Goal: Information Seeking & Learning: Learn about a topic

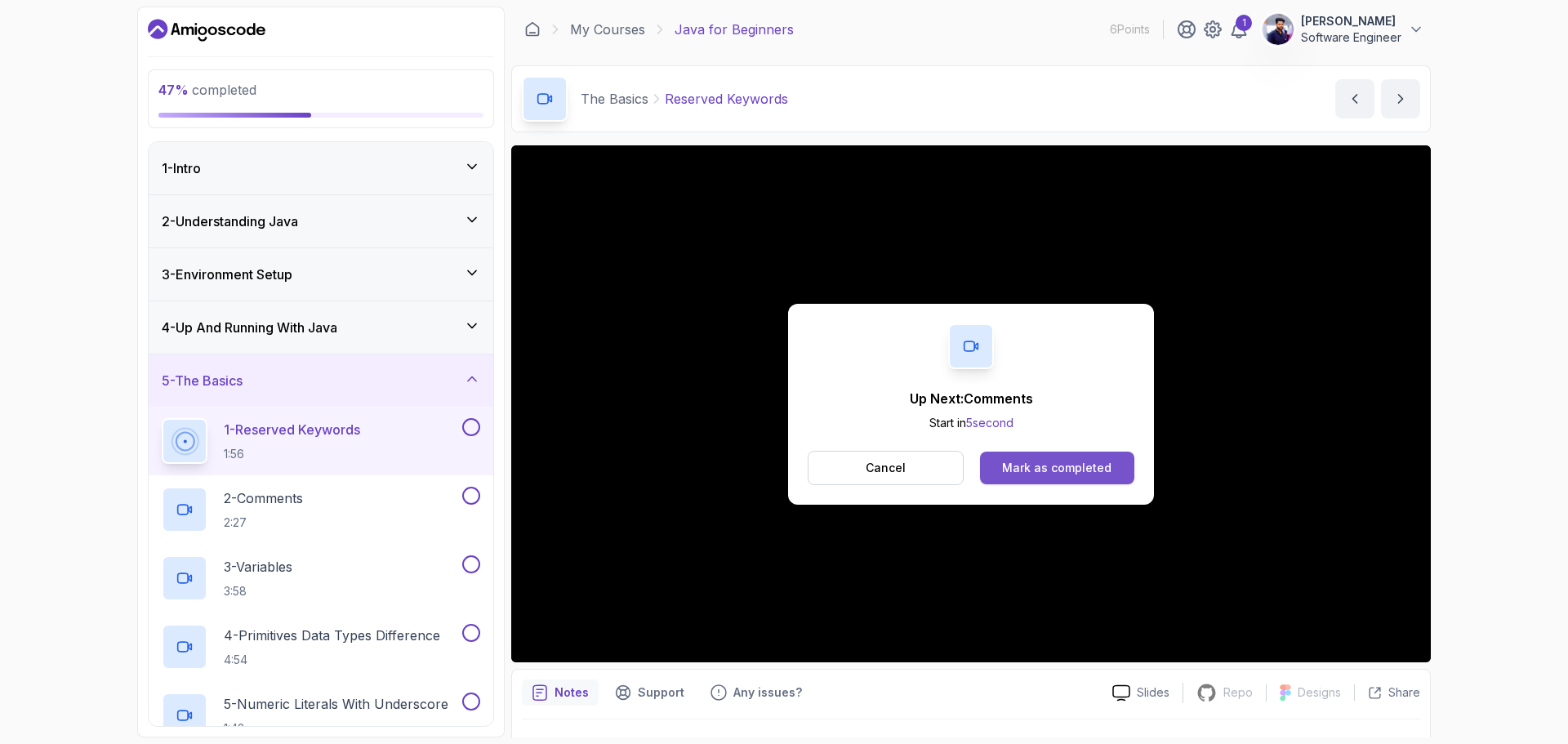
click at [1084, 471] on div "Mark as completed" at bounding box center [1057, 469] width 109 height 17
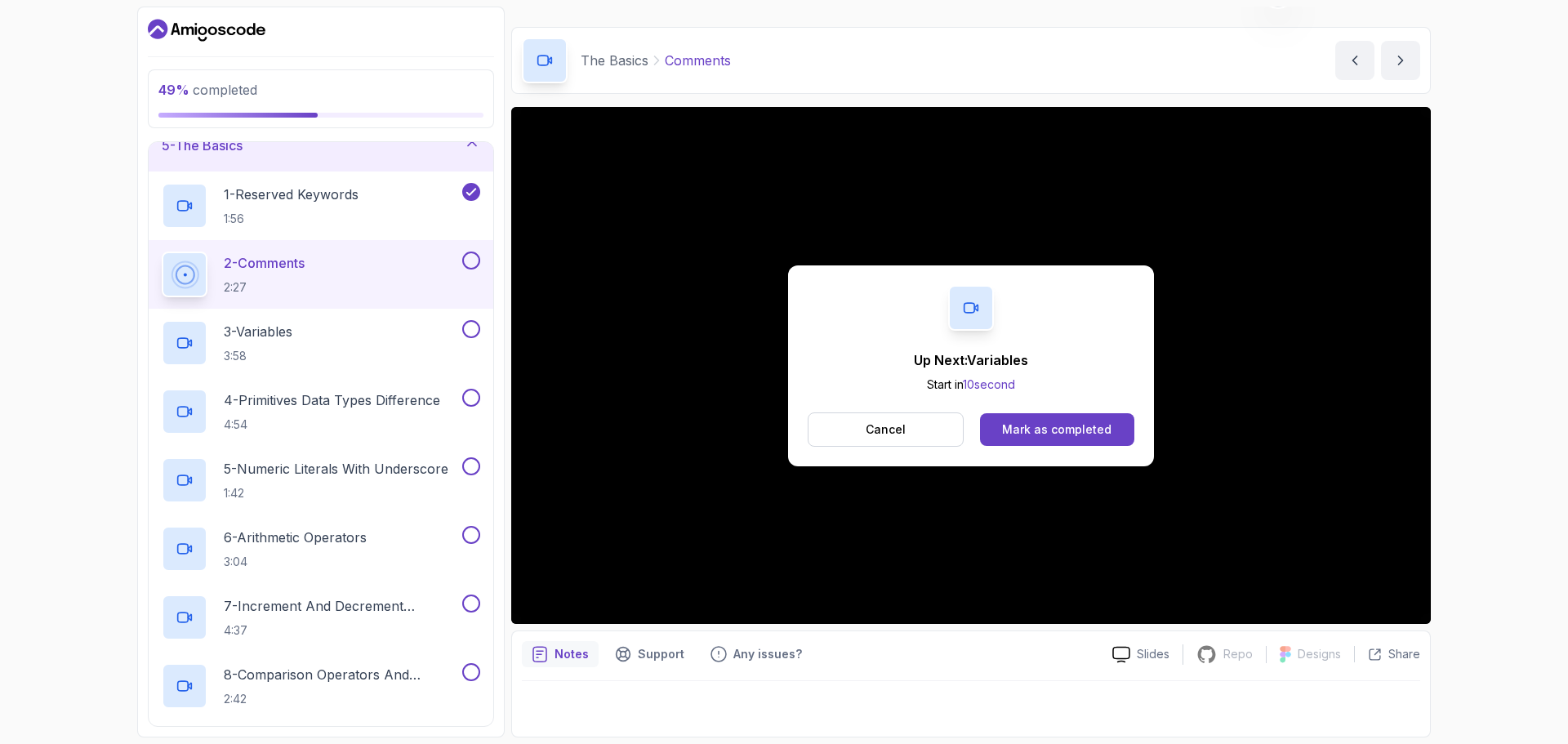
scroll to position [261, 0]
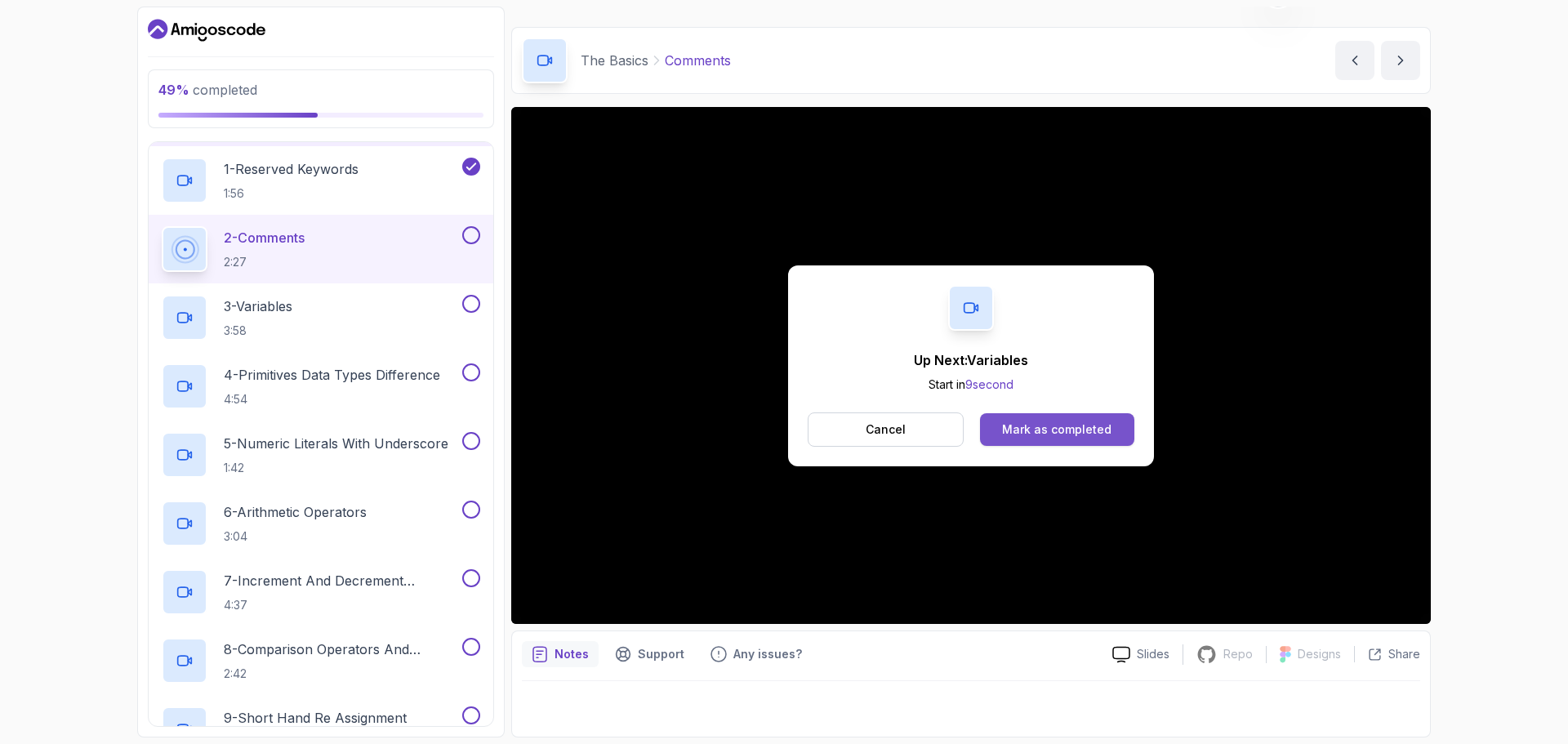
click at [1071, 426] on div "Mark as completed" at bounding box center [1057, 430] width 109 height 17
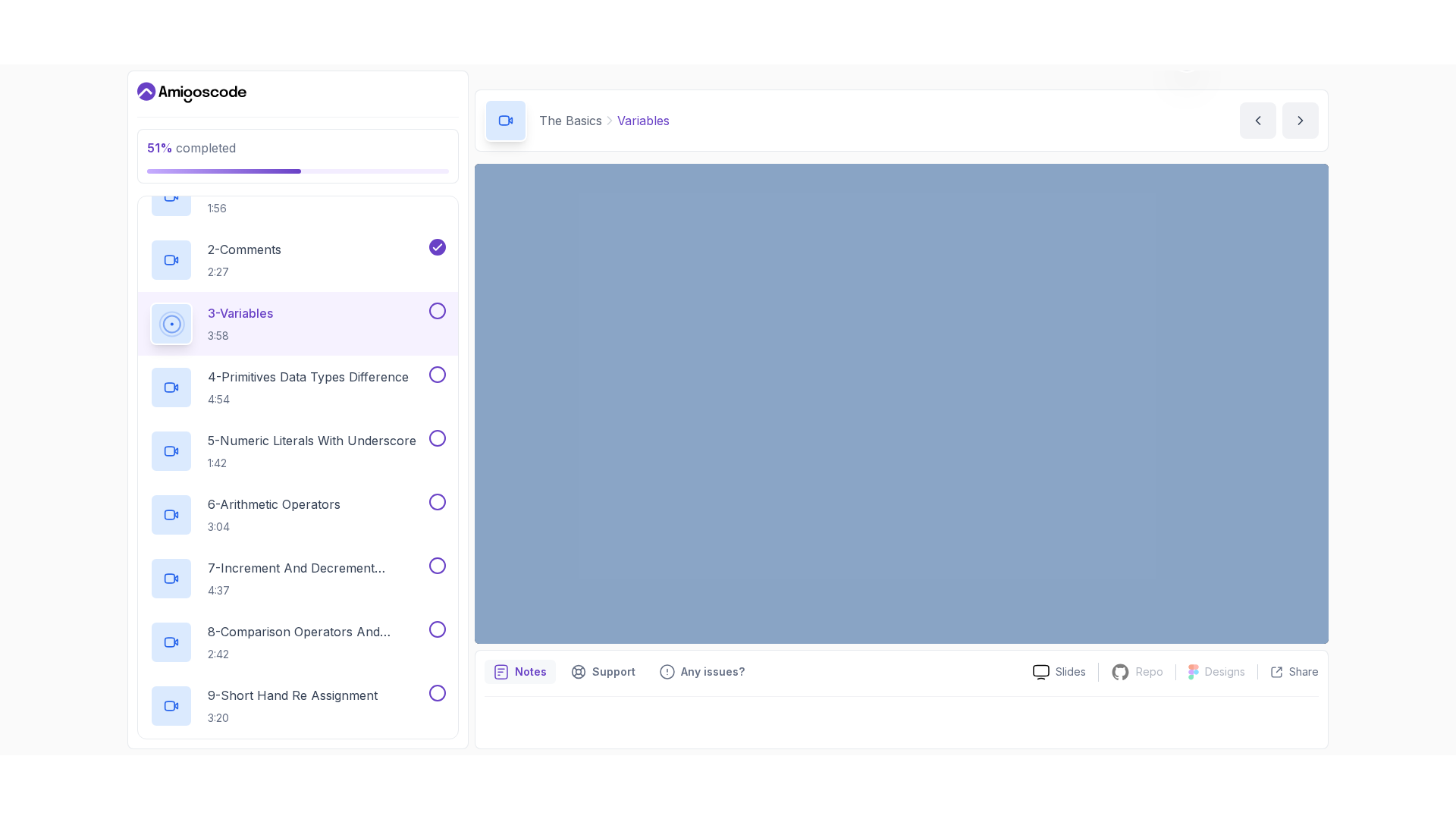
scroll to position [242, 0]
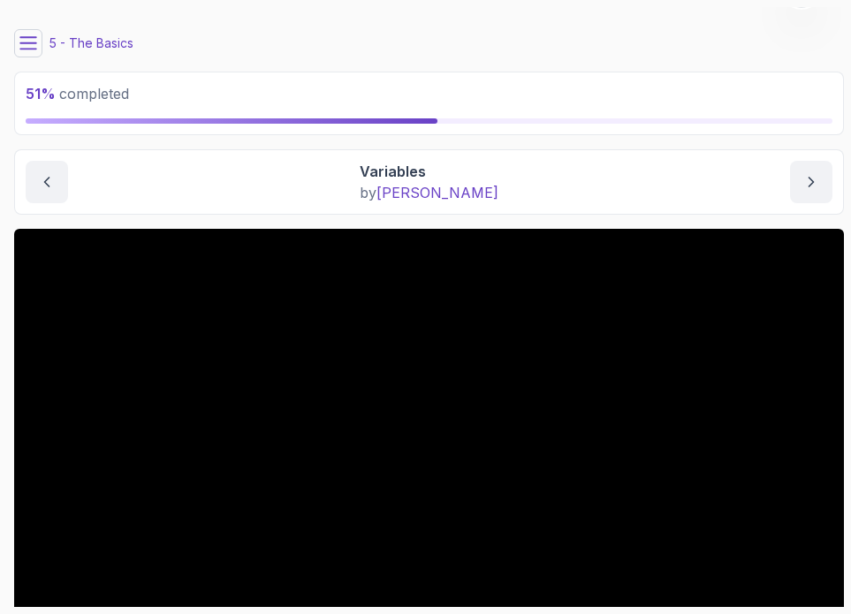
click at [448, 5] on section "51 % completed 1 - Intro 2 - Understanding Java 3 - Environment Setup 4 - Up An…" at bounding box center [425, 307] width 851 height 614
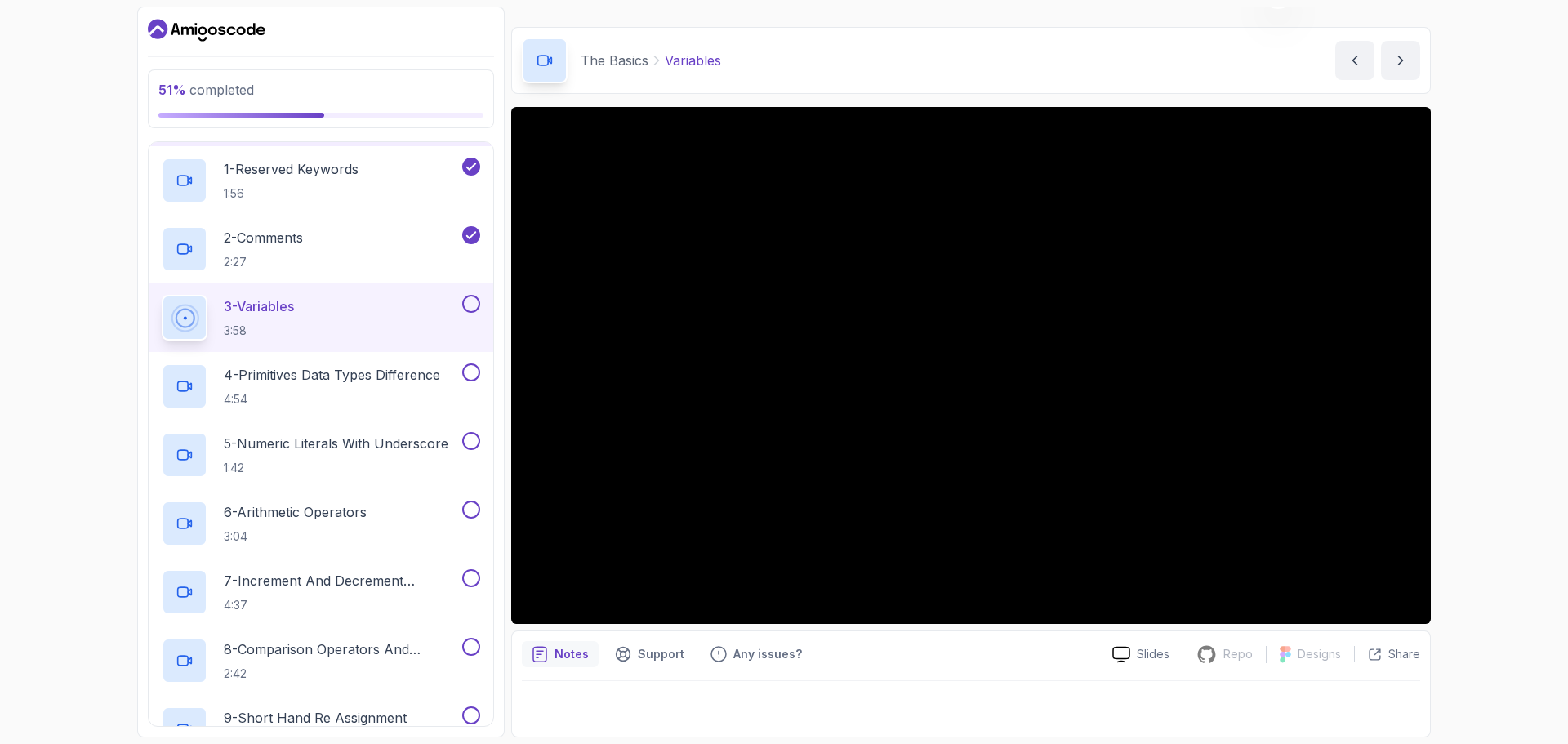
scroll to position [0, 0]
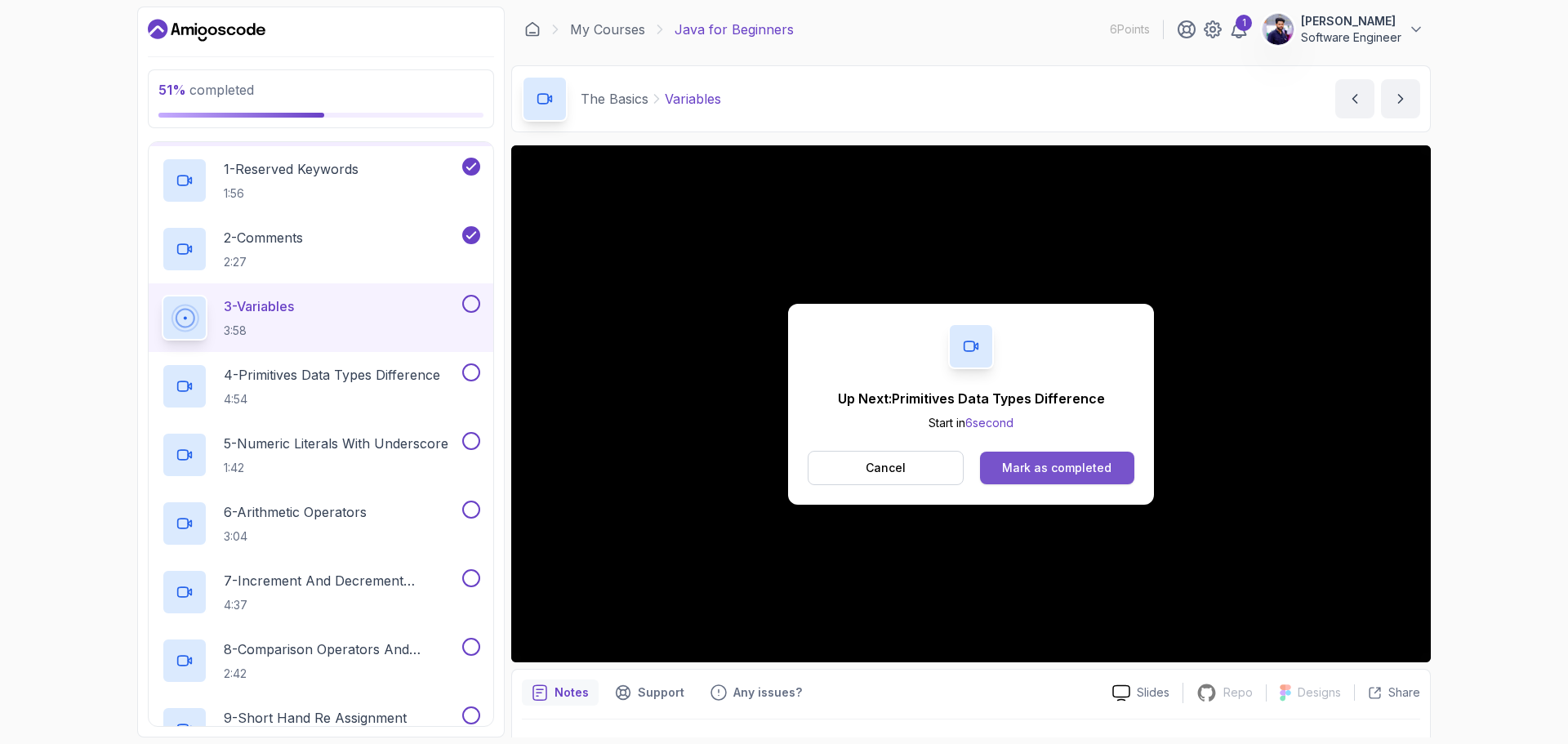
click at [1077, 465] on div "Mark as completed" at bounding box center [1057, 469] width 109 height 17
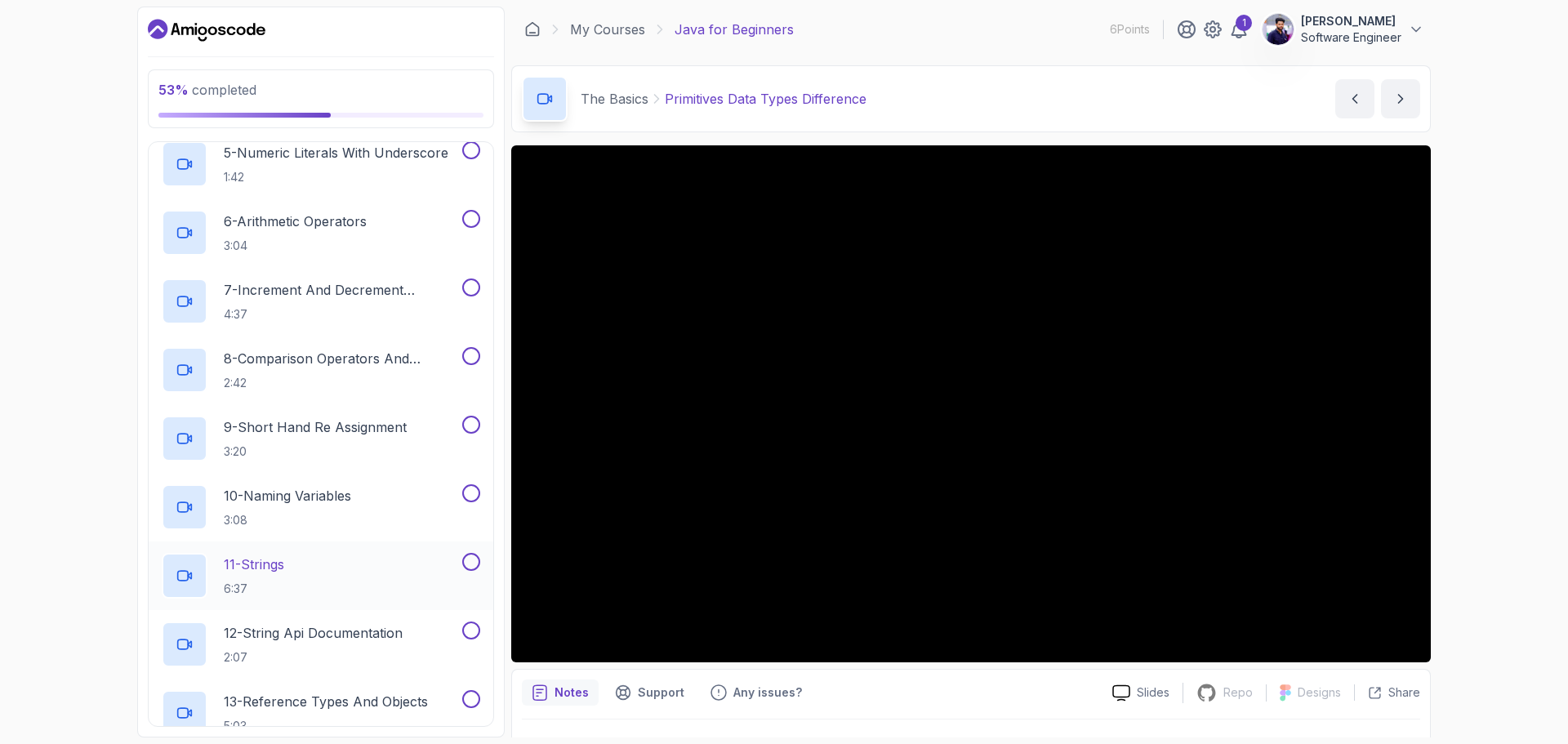
scroll to position [750, 0]
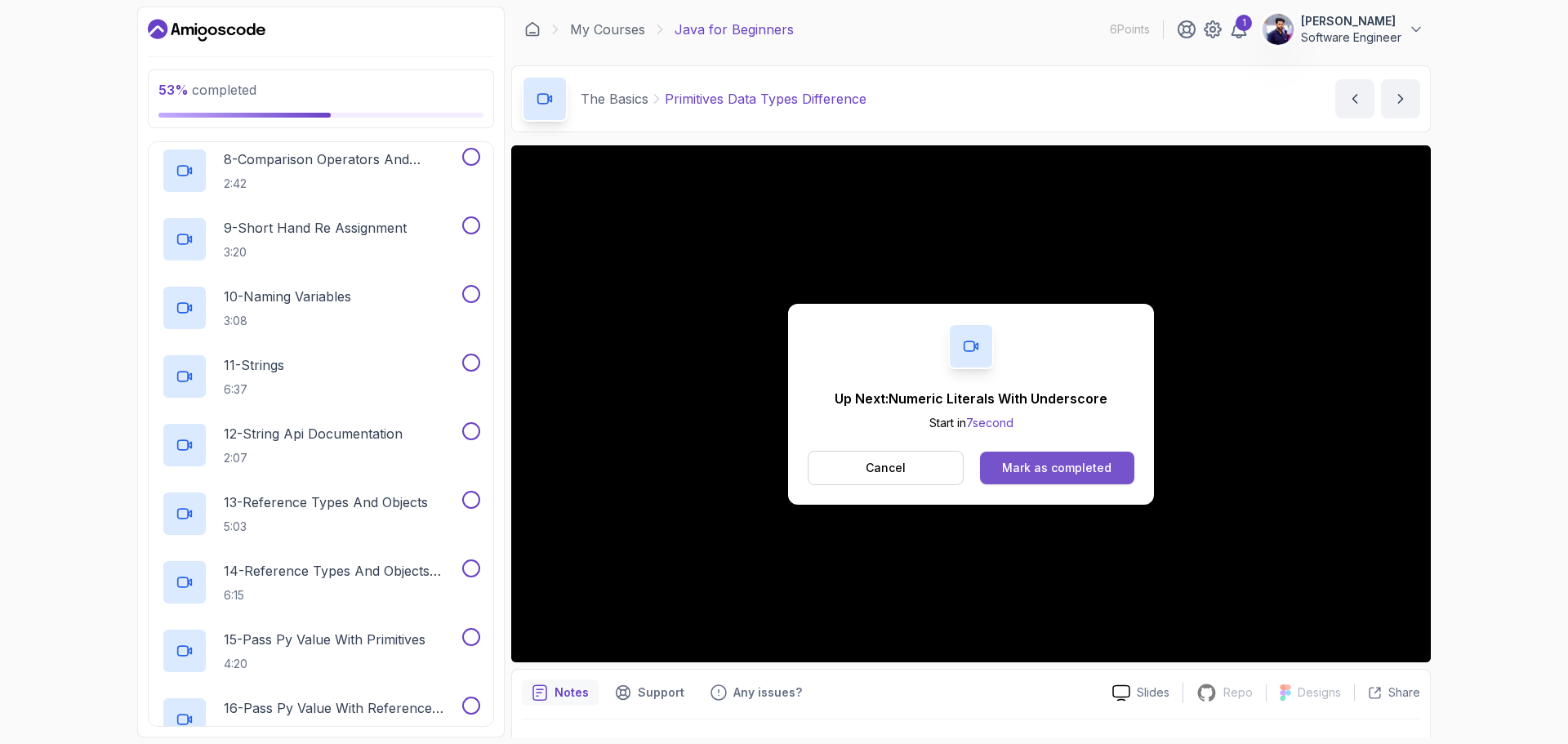
click at [1087, 465] on div "Mark as completed" at bounding box center [1057, 469] width 109 height 17
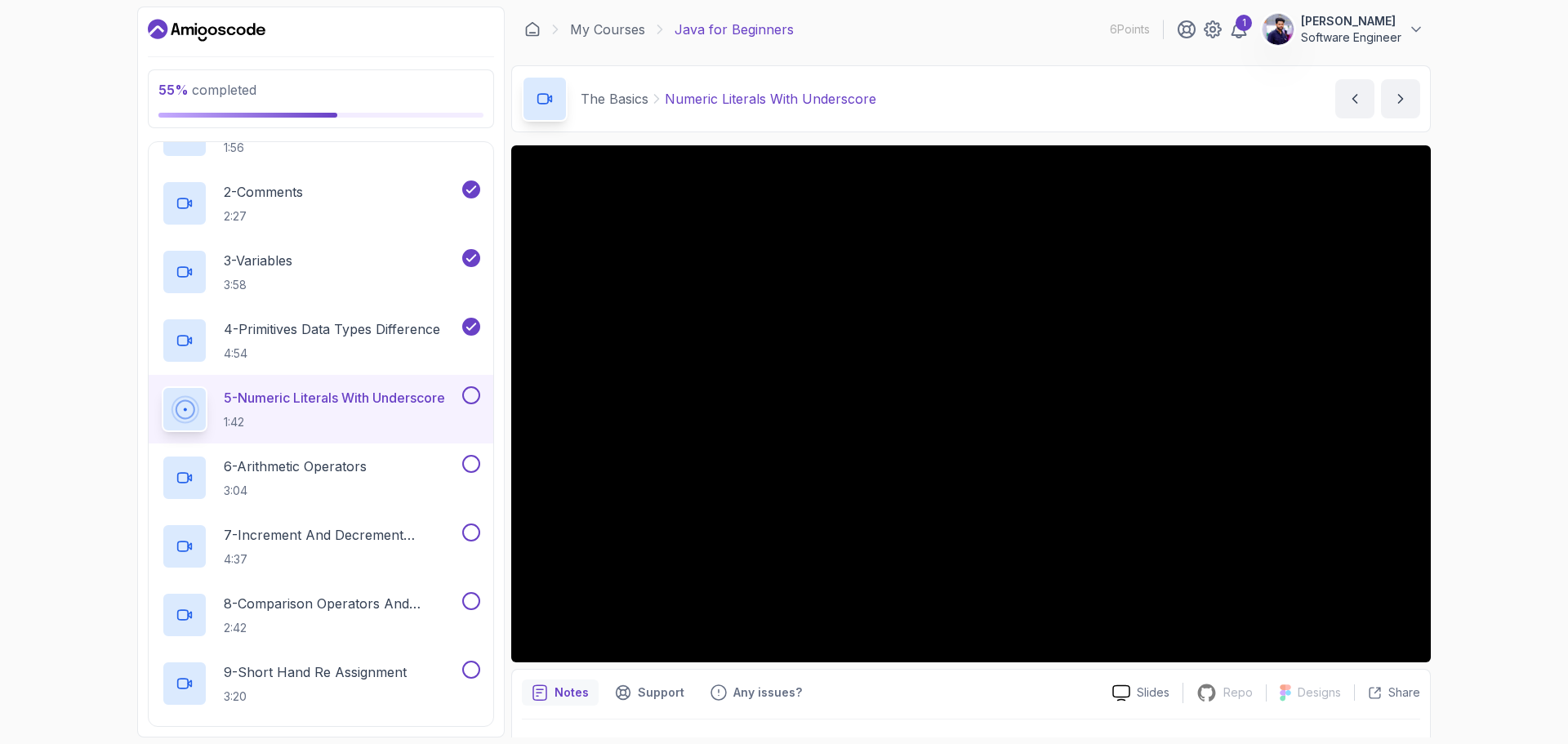
scroll to position [327, 0]
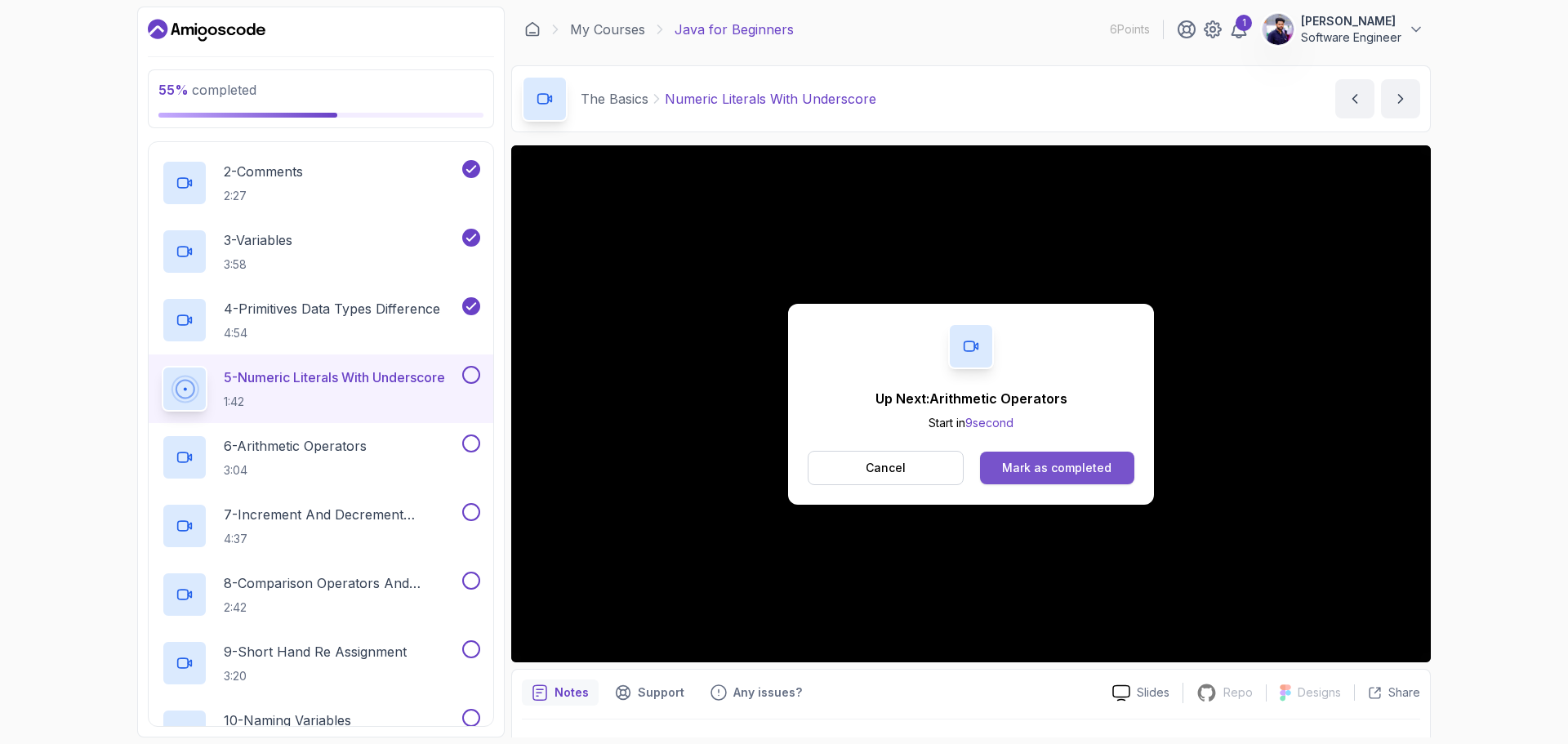
click at [1088, 477] on button "Mark as completed" at bounding box center [1057, 468] width 154 height 32
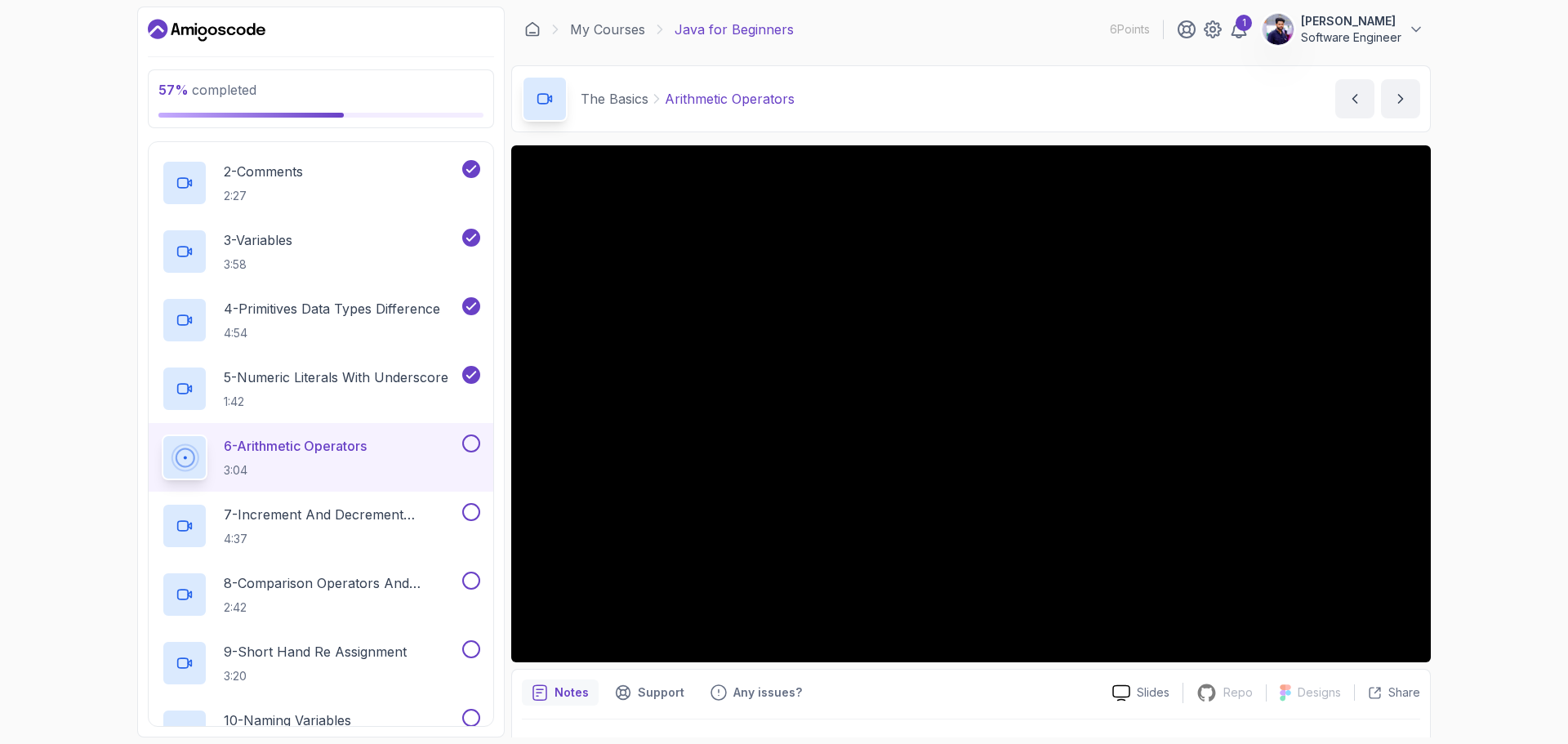
scroll to position [39, 0]
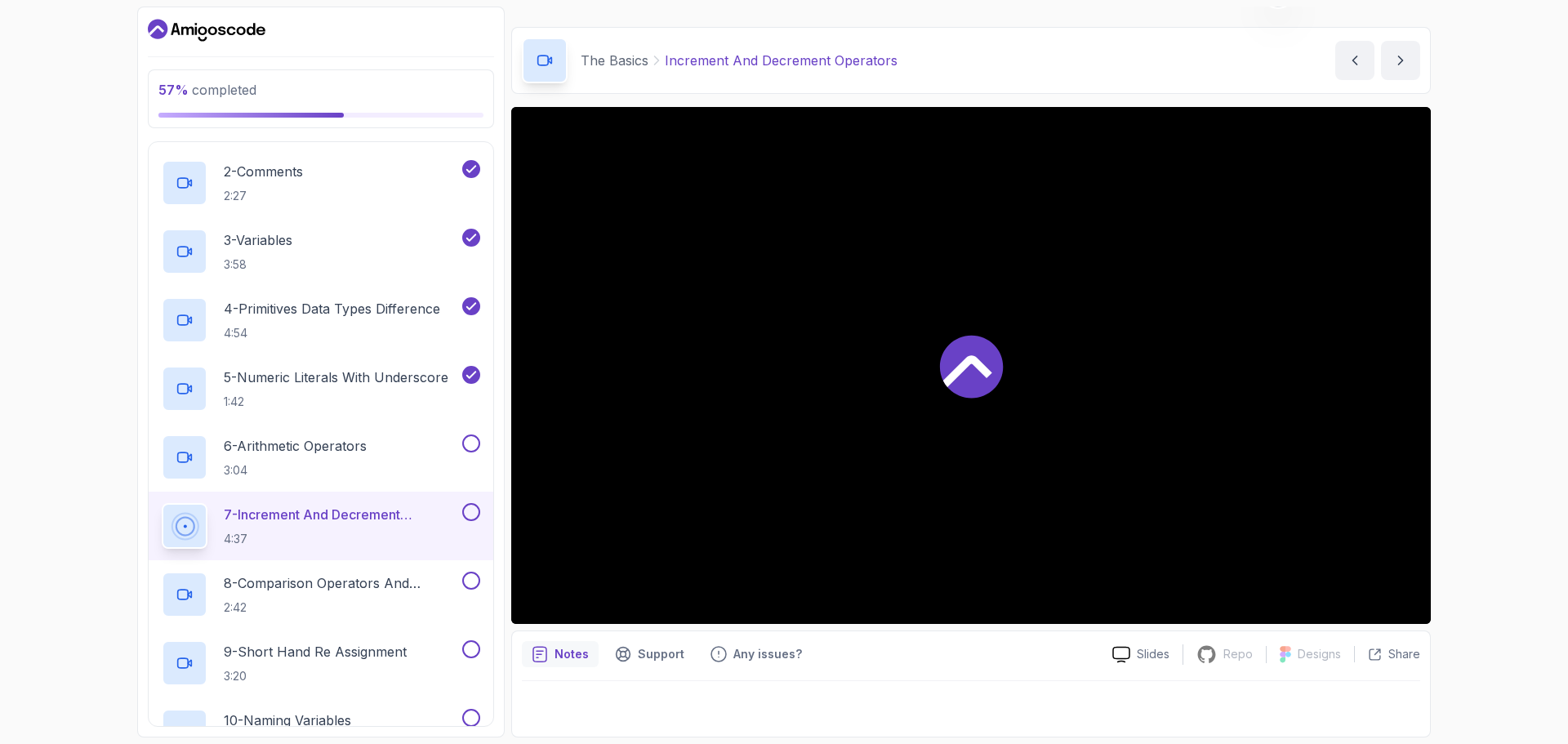
click at [1100, 431] on div at bounding box center [970, 366] width 919 height 518
